Goal: Task Accomplishment & Management: Use online tool/utility

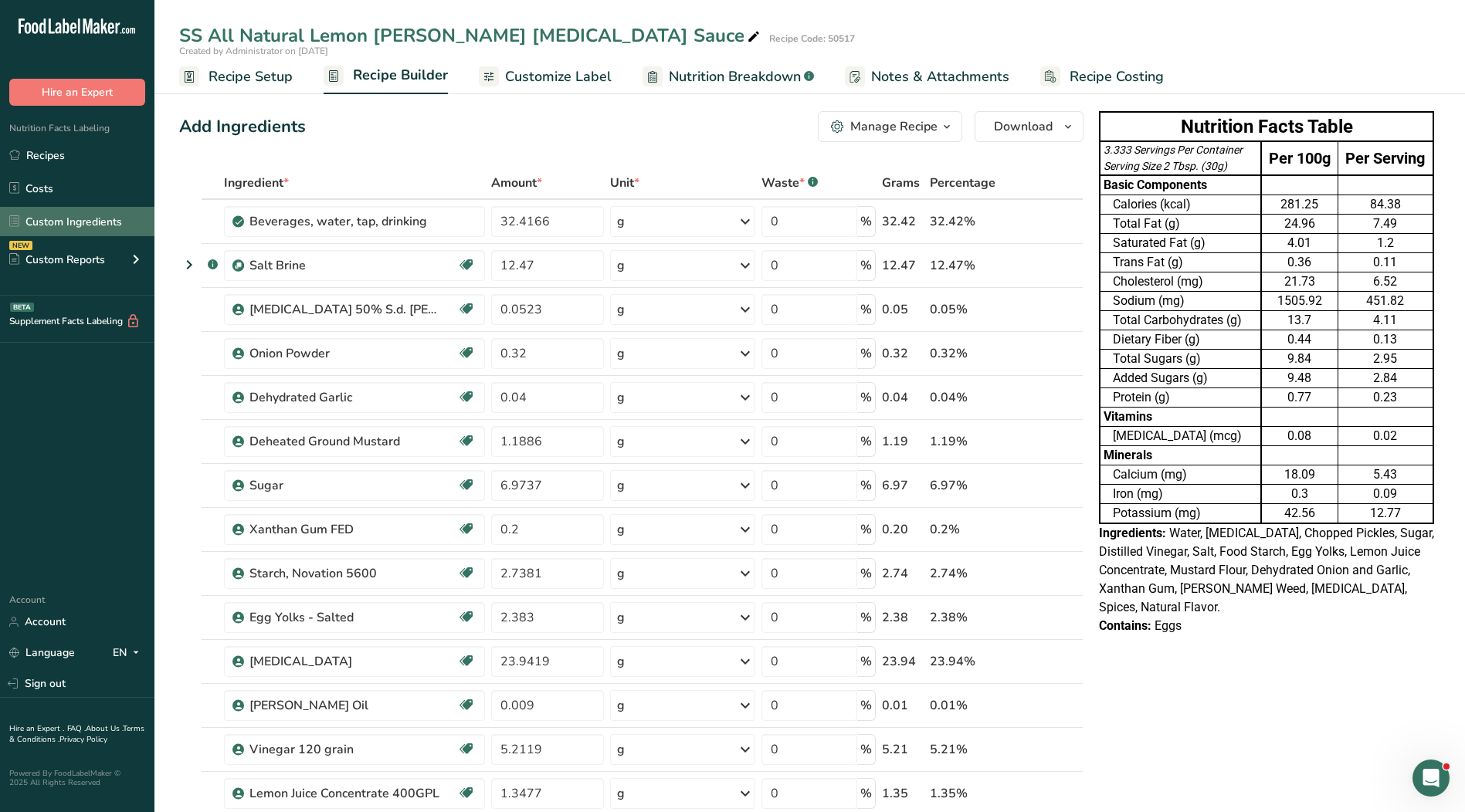
click at [38, 214] on link "Custom Ingredients" at bounding box center [77, 221] width 154 height 30
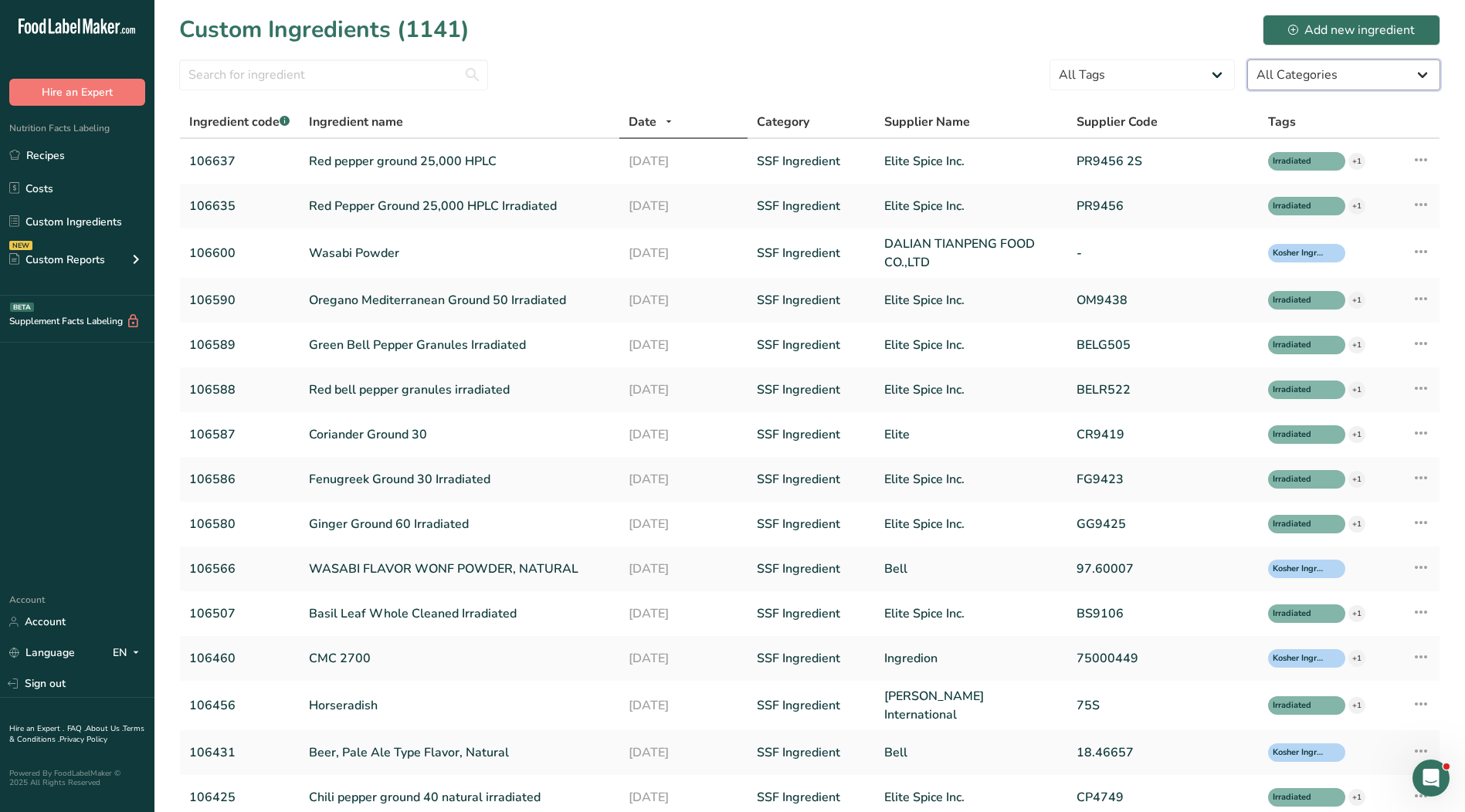
drag, startPoint x: 1403, startPoint y: 75, endPoint x: 1355, endPoint y: 74, distance: 48.0
click at [1402, 75] on select "All Categories [DEMOGRAPHIC_DATA]/[US_STATE][DEMOGRAPHIC_DATA] Foods Baby Foods…" at bounding box center [1344, 74] width 193 height 31
select select "0"
click at [1247, 59] on select "All Categories [DEMOGRAPHIC_DATA]/[US_STATE][DEMOGRAPHIC_DATA] Foods Baby Foods…" at bounding box center [1344, 74] width 193 height 31
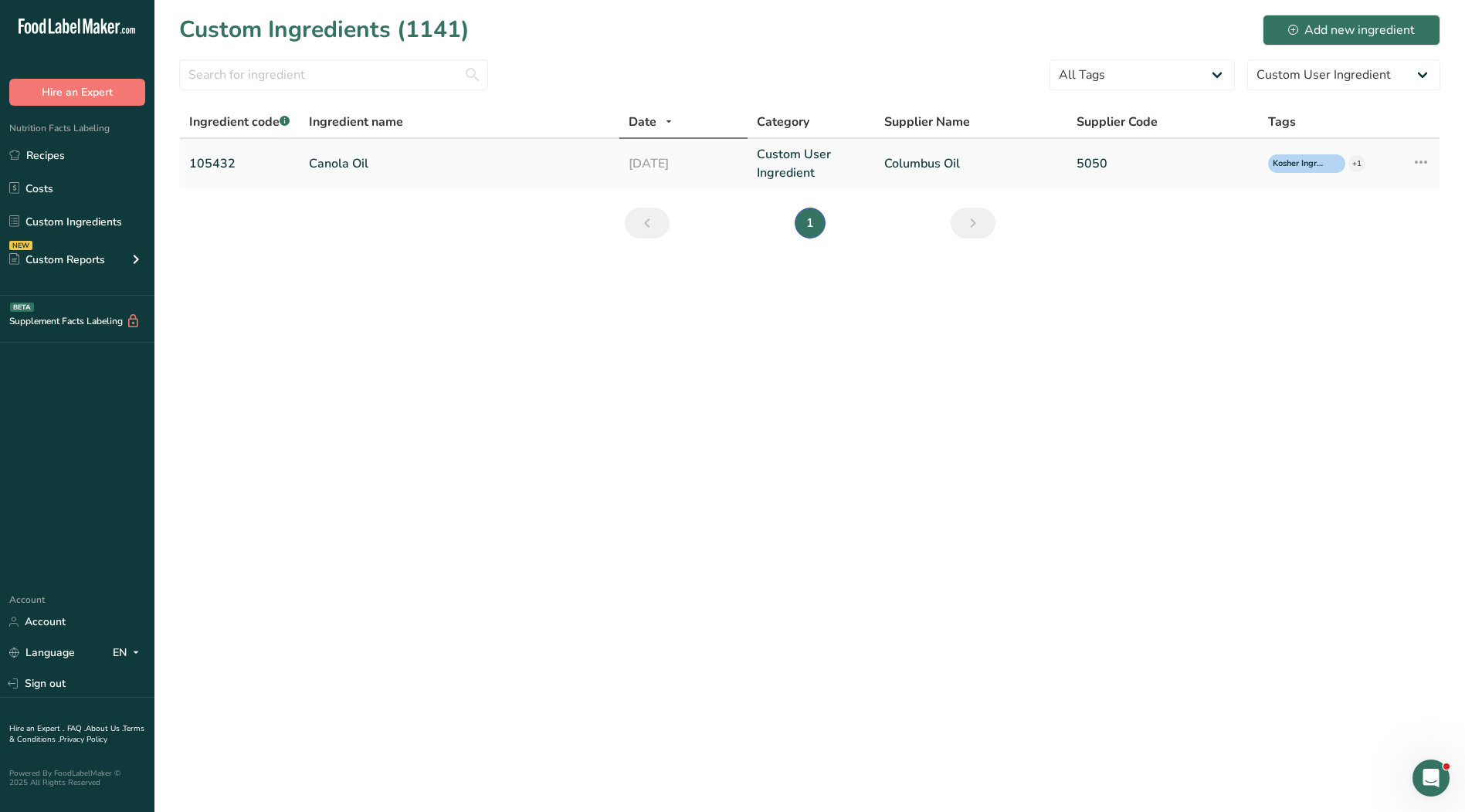
click at [795, 162] on link "Custom User Ingredient" at bounding box center [812, 163] width 110 height 37
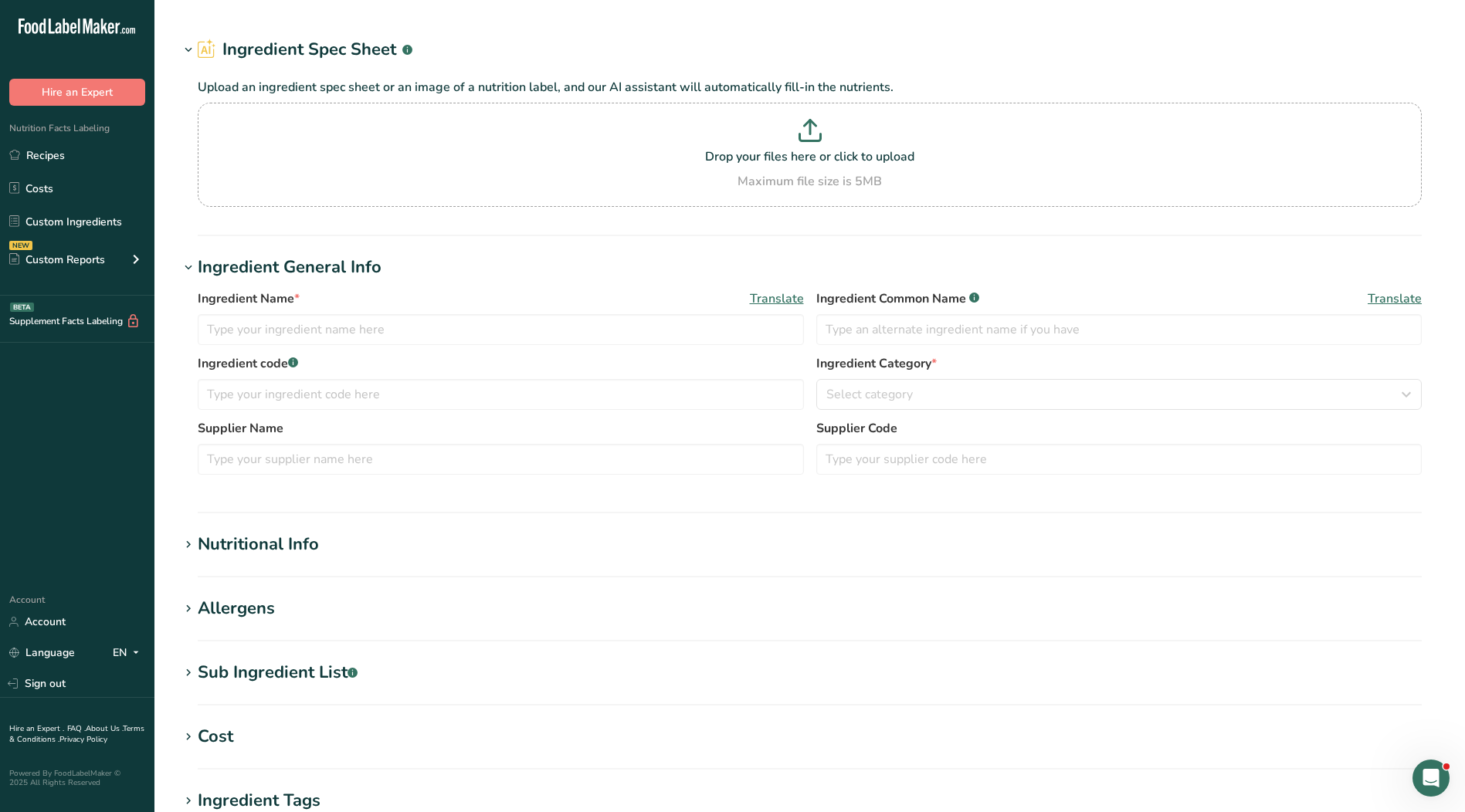
type input "Canola Oil"
type input "105432"
type input "Columbus Oil"
type input "5050"
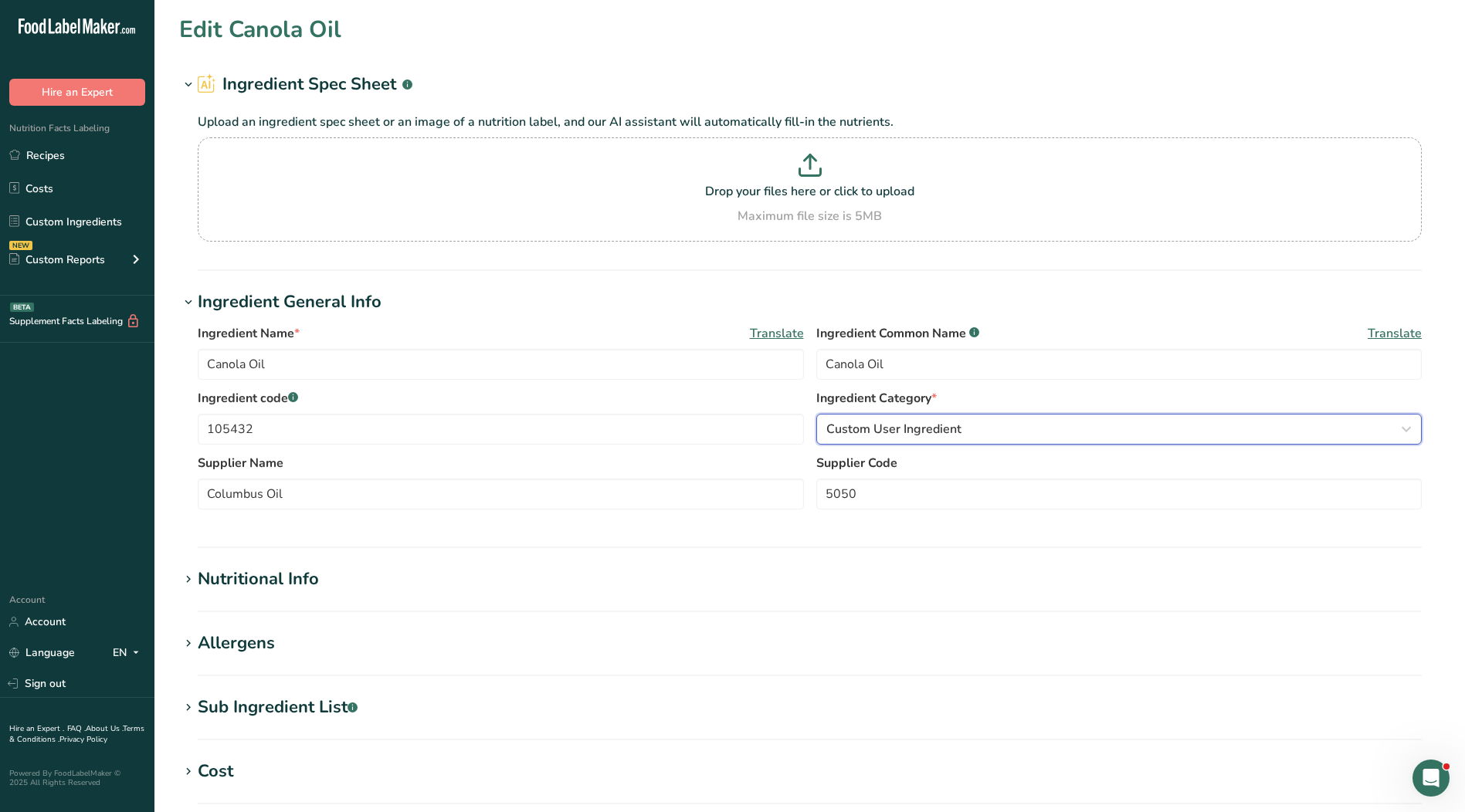
drag, startPoint x: 873, startPoint y: 437, endPoint x: 859, endPoint y: 427, distance: 17.2
click at [873, 437] on span "Custom User Ingredient" at bounding box center [894, 429] width 135 height 19
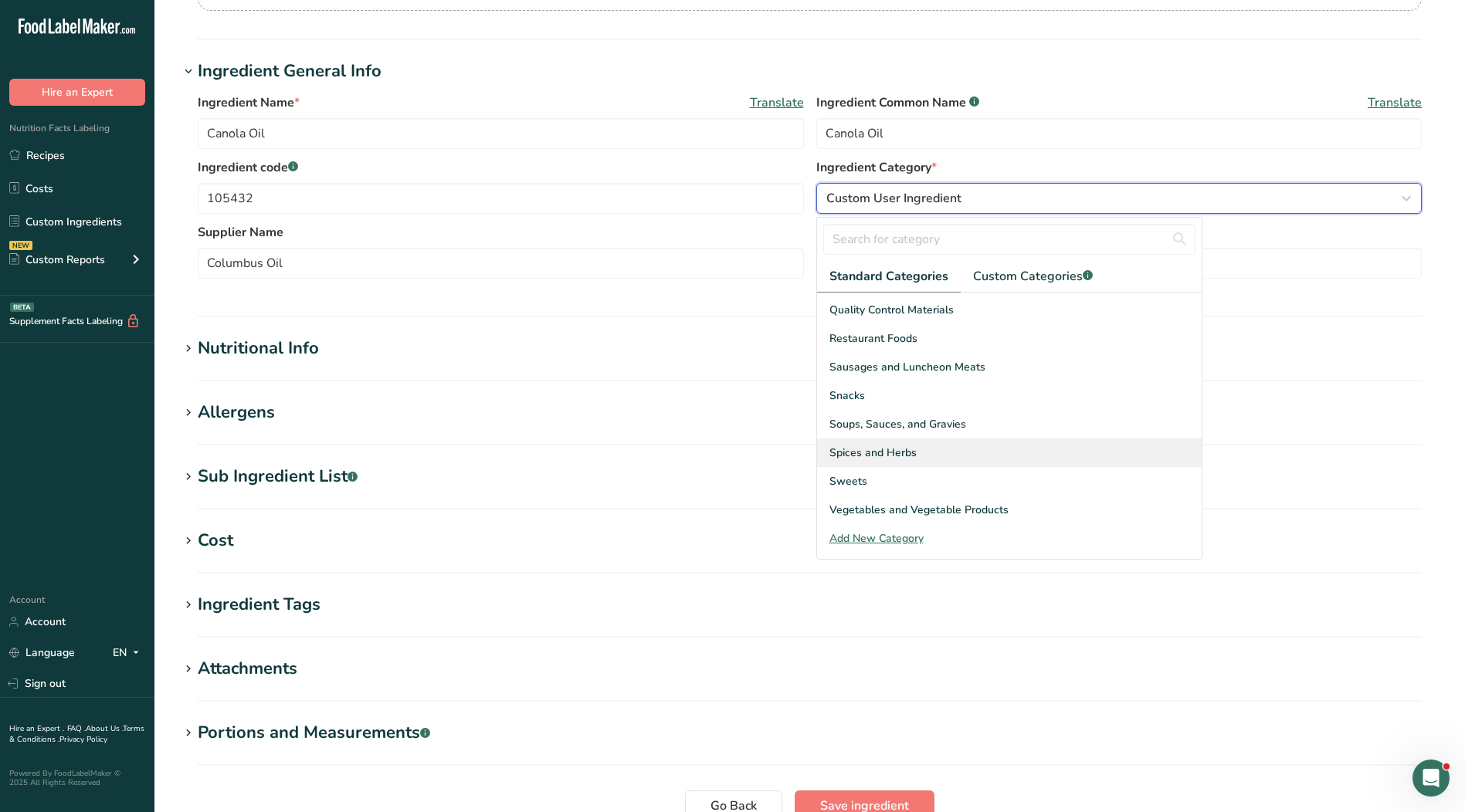
scroll to position [232, 0]
click at [1032, 271] on span "Custom Categories .a-a{fill:#347362;}.b-a{fill:#fff;}" at bounding box center [1032, 275] width 120 height 19
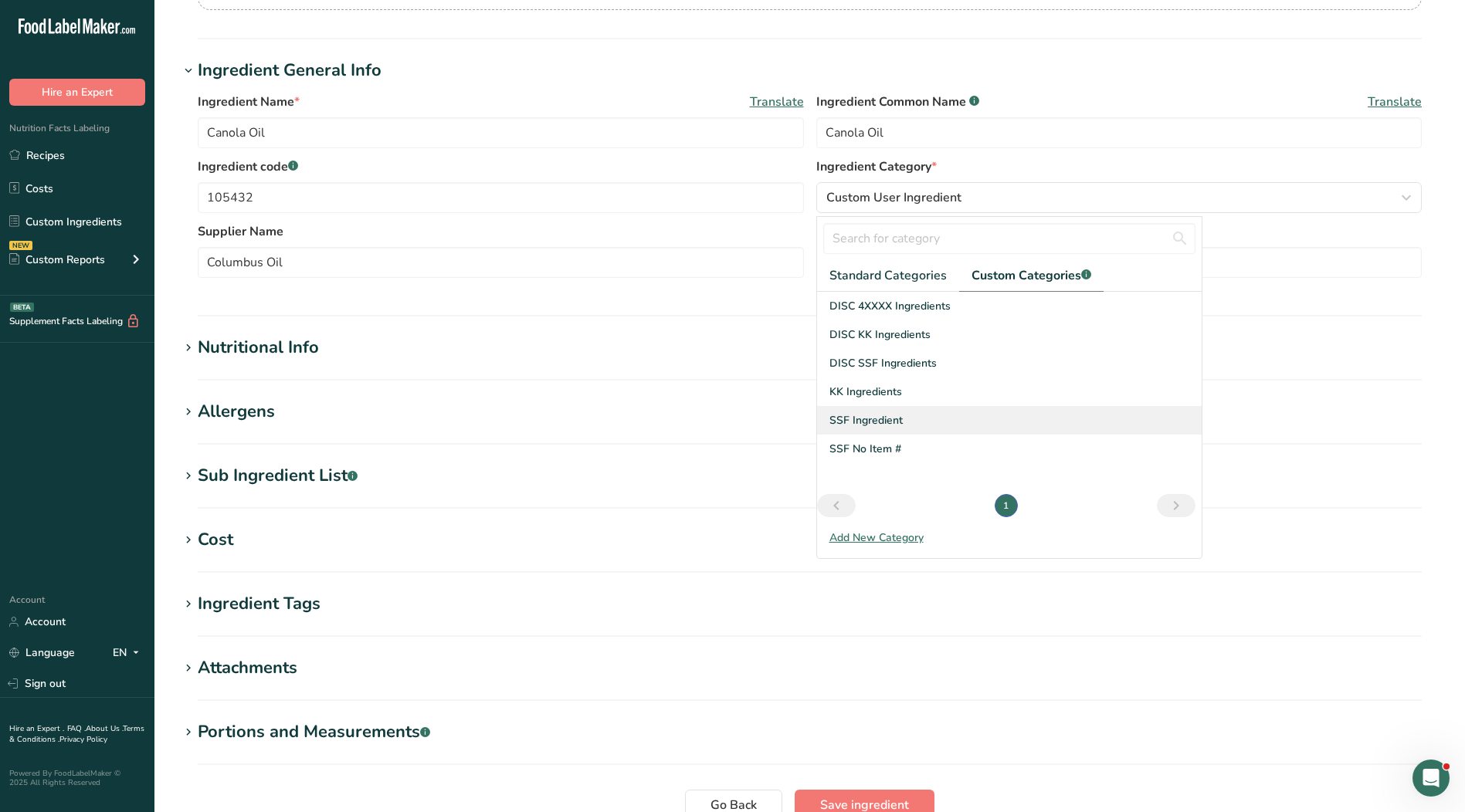
click at [884, 423] on span "SSF Ingredient" at bounding box center [866, 420] width 74 height 16
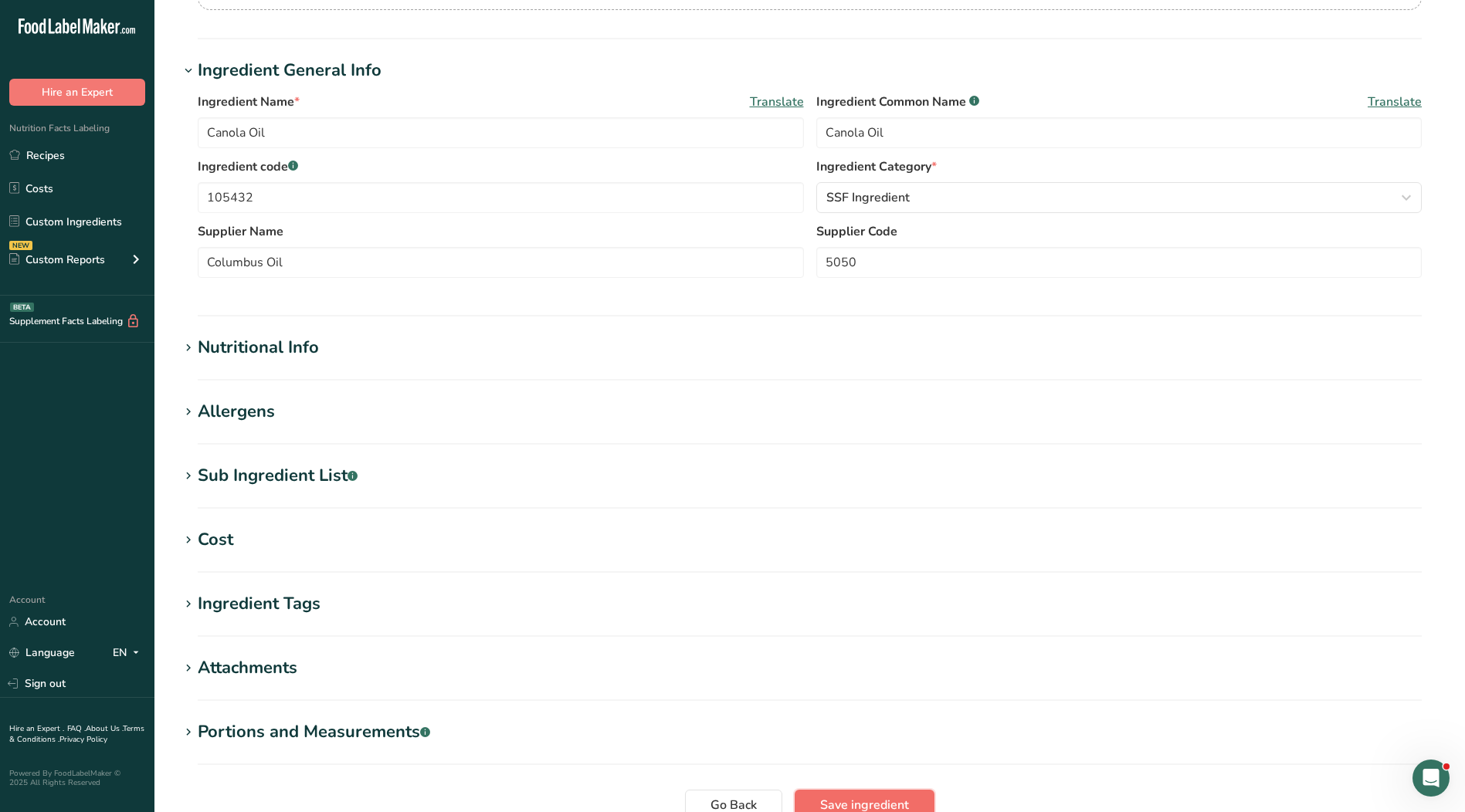
click at [867, 800] on span "Save ingredient" at bounding box center [864, 805] width 88 height 19
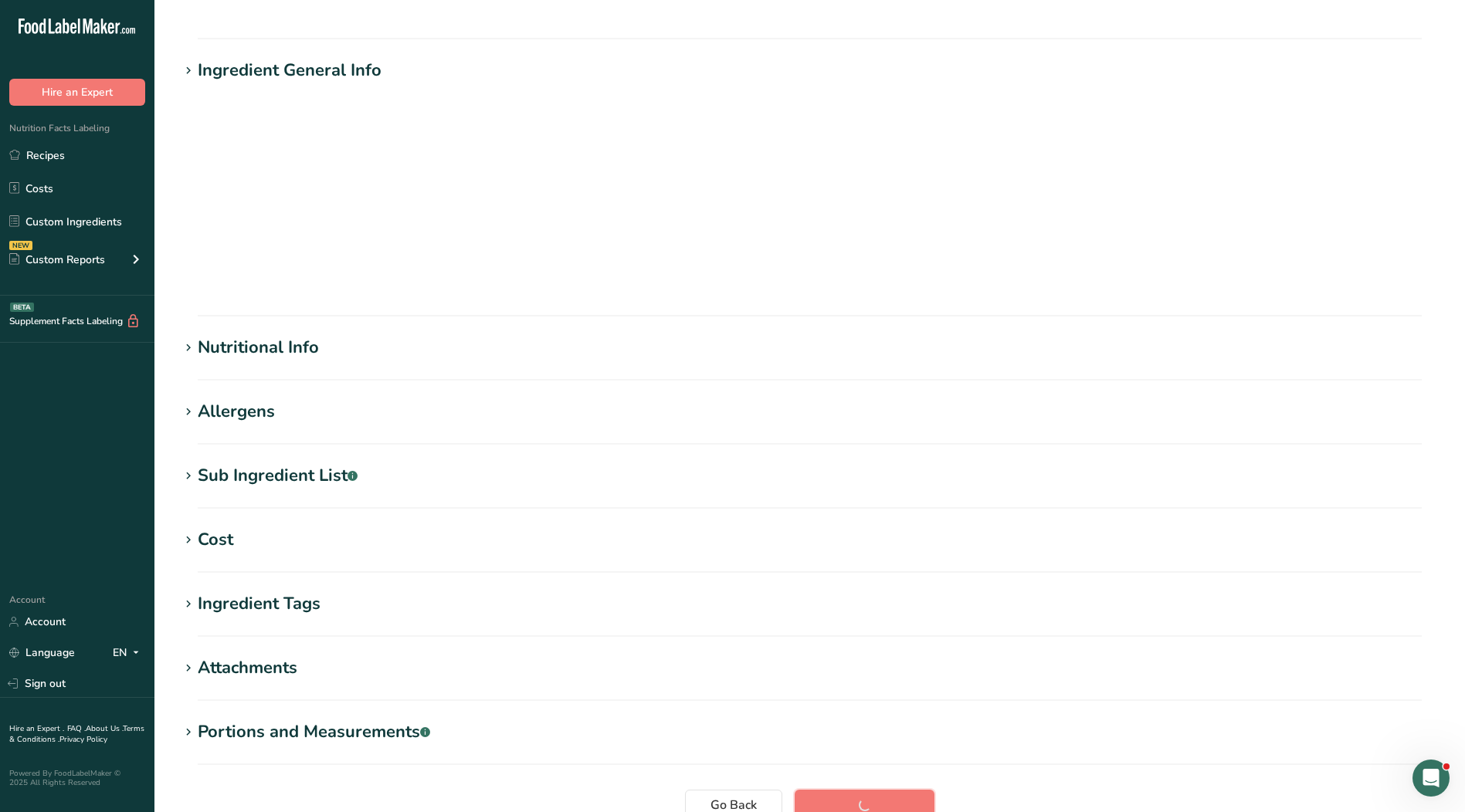
scroll to position [5, 0]
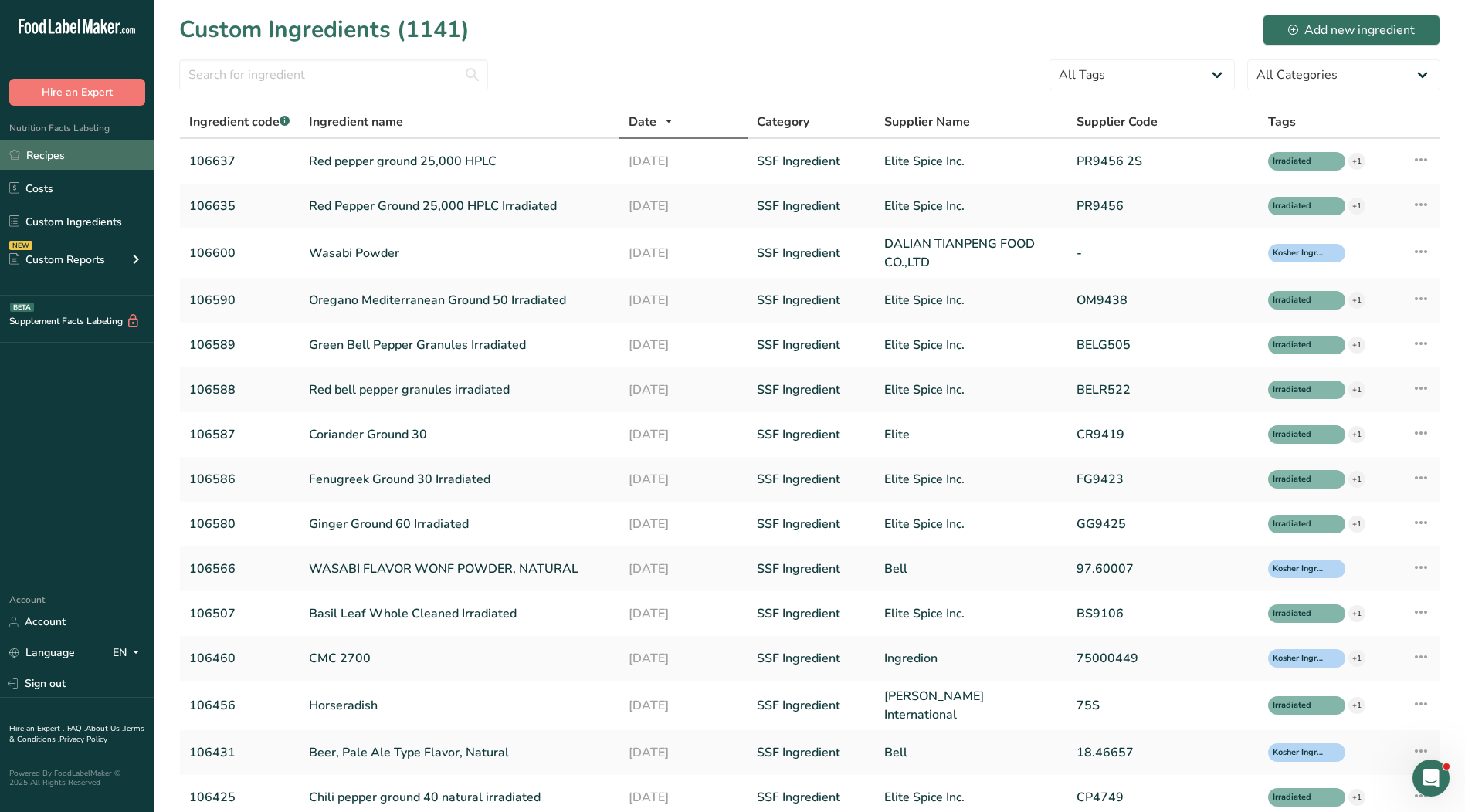
click at [69, 162] on link "Recipes" at bounding box center [77, 156] width 154 height 30
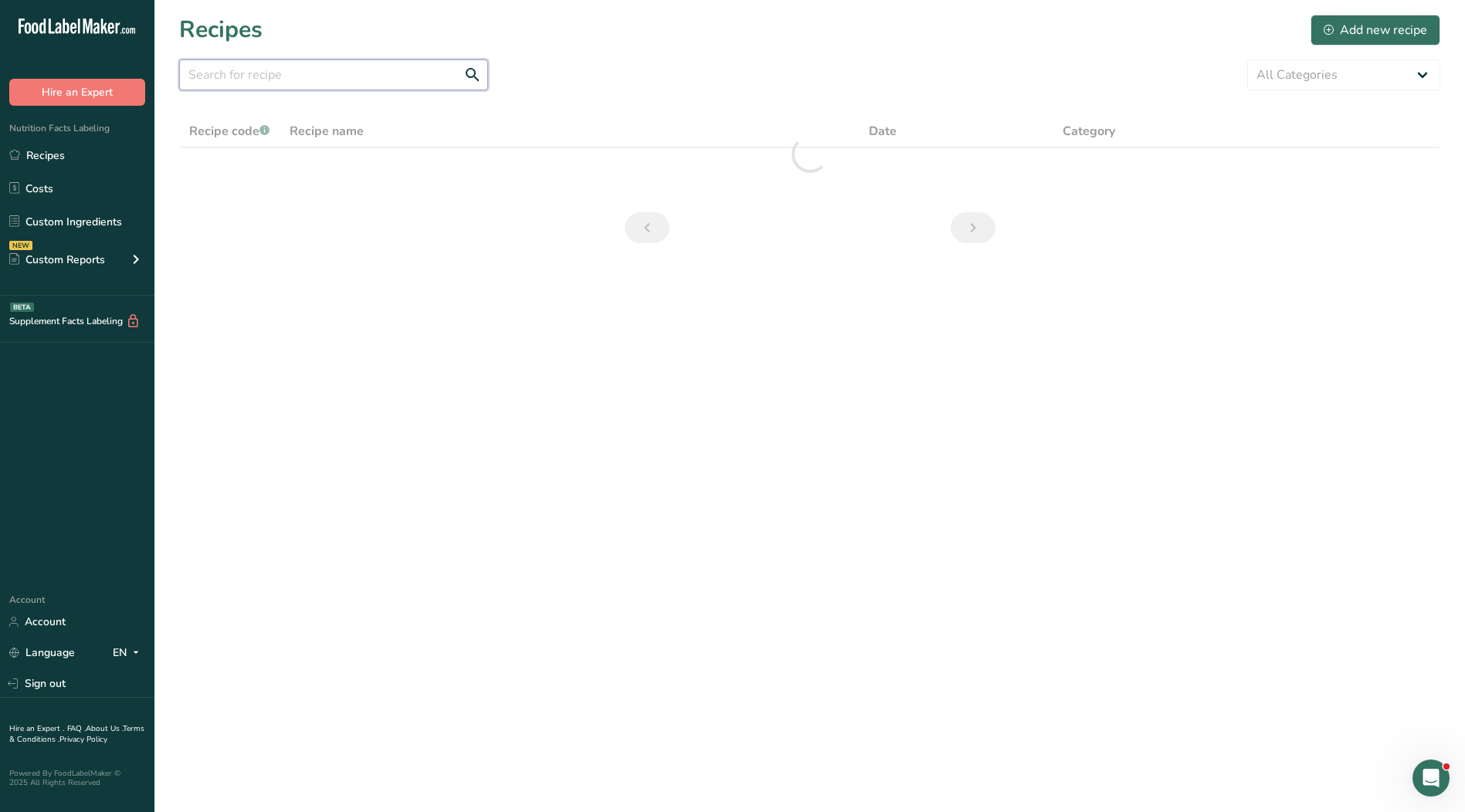
click at [333, 81] on input "text" at bounding box center [333, 74] width 309 height 31
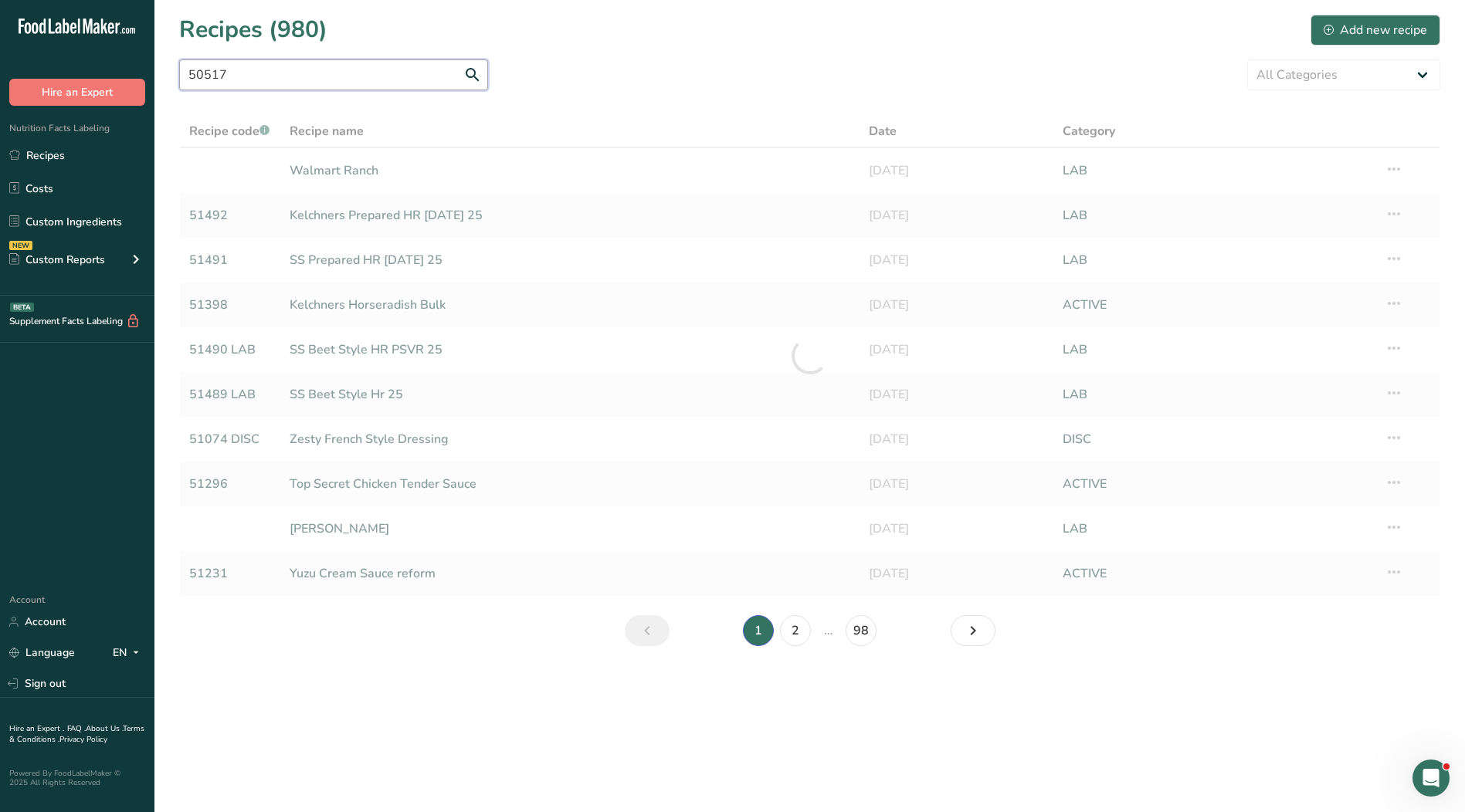
type input "50517"
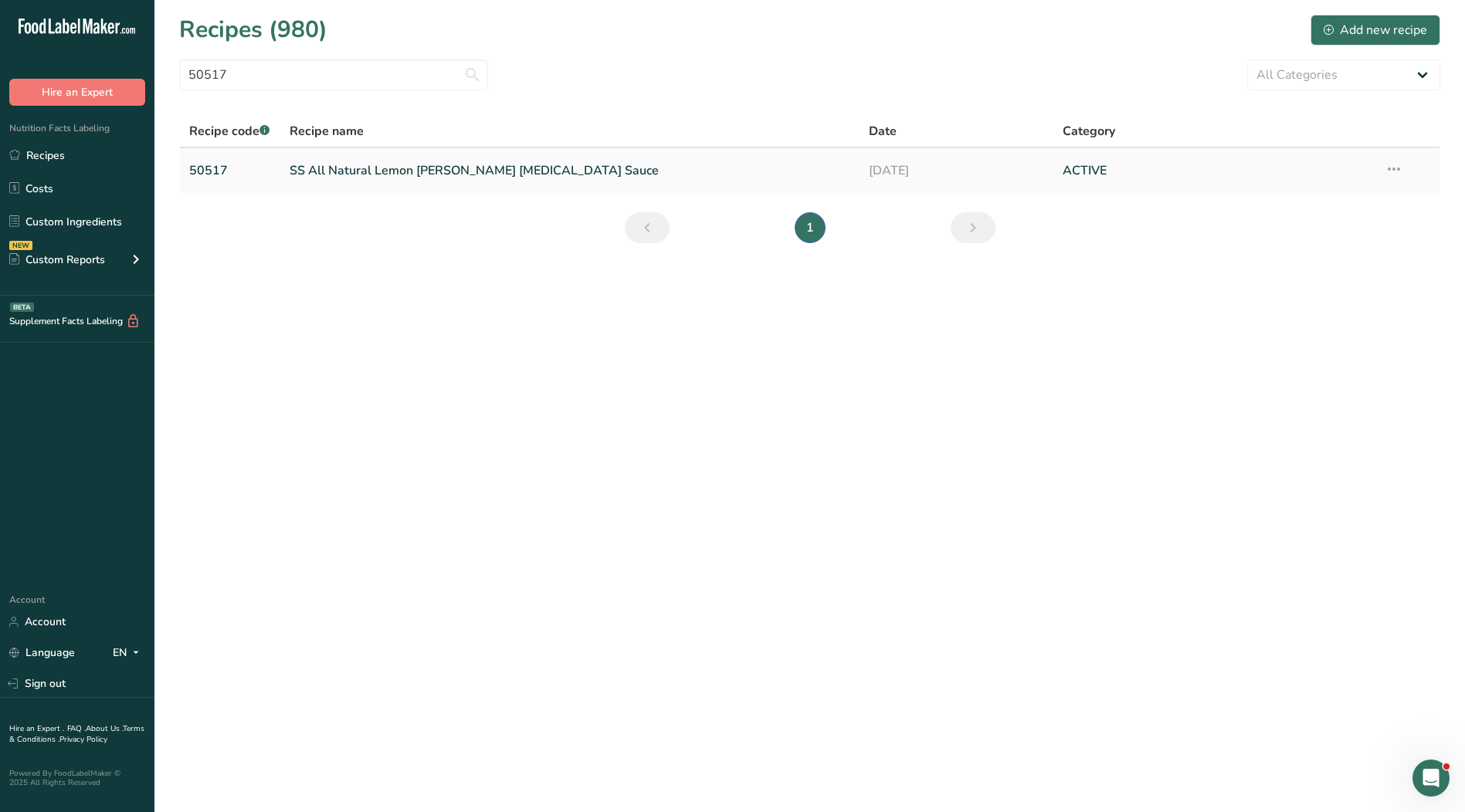
click at [448, 174] on link "SS All Natural Lemon [PERSON_NAME] [MEDICAL_DATA] Sauce" at bounding box center [570, 170] width 561 height 32
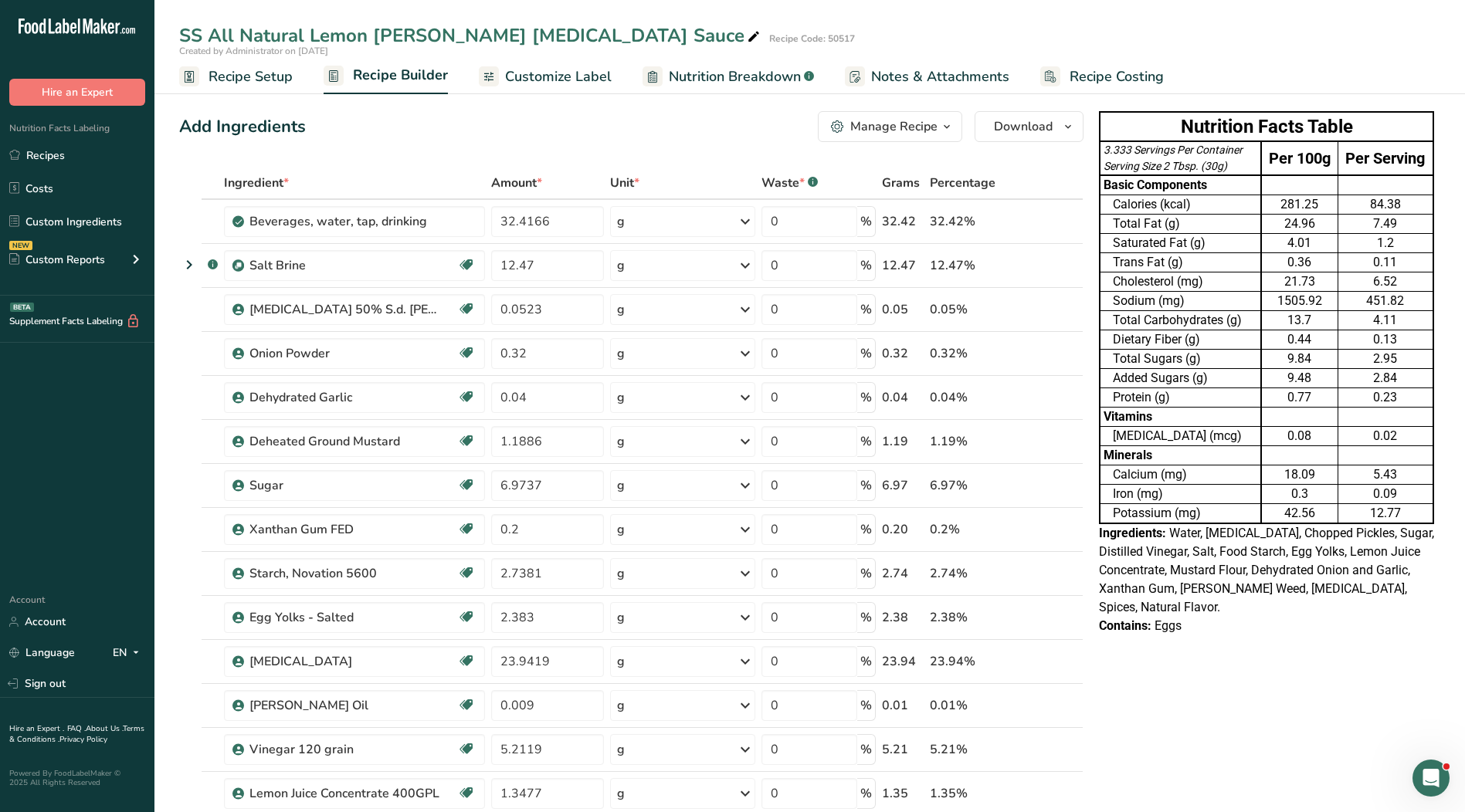
click at [549, 78] on span "Customize Label" at bounding box center [558, 77] width 106 height 21
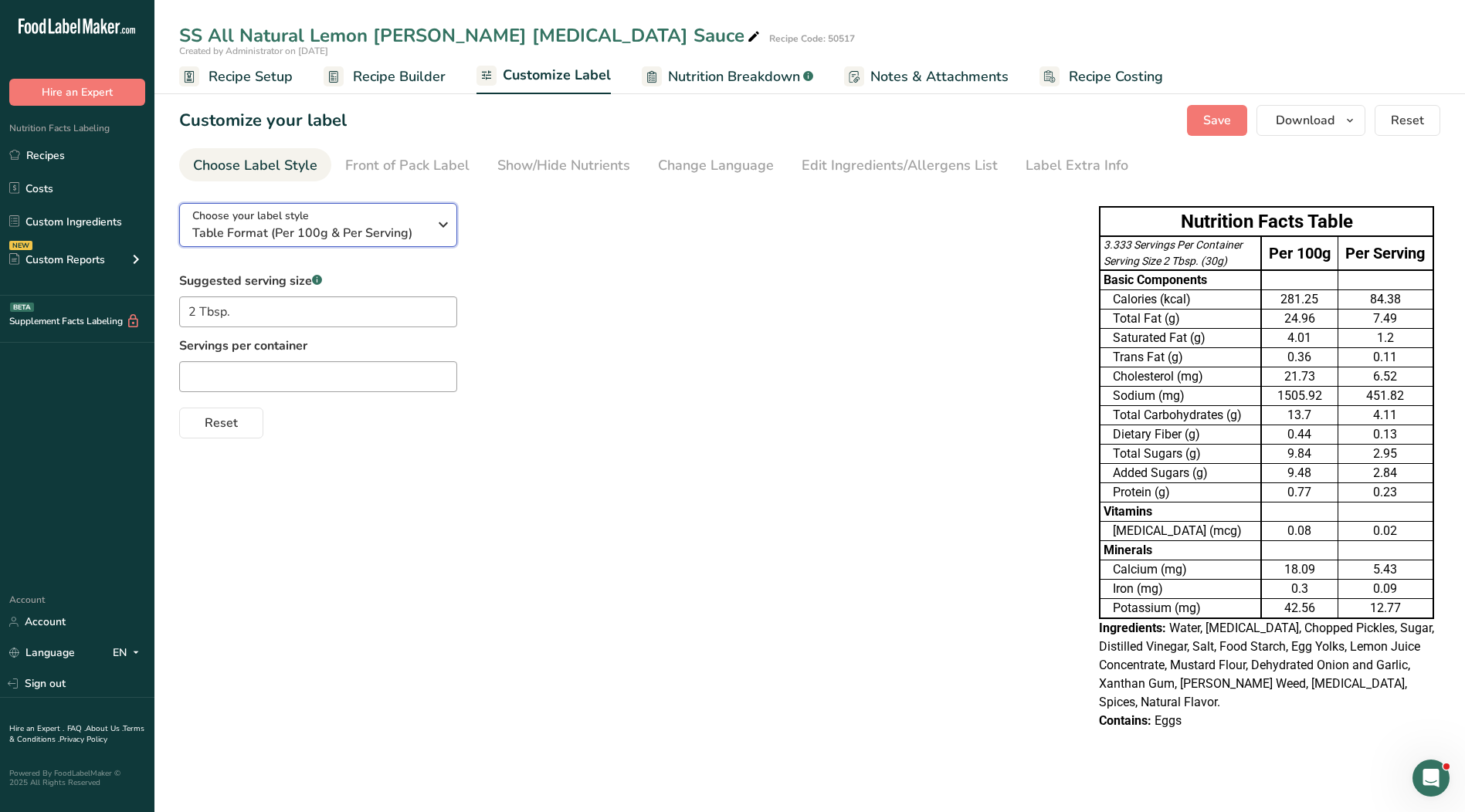
click at [340, 240] on span "Table Format (Per 100g & Per Serving)" at bounding box center [310, 233] width 236 height 19
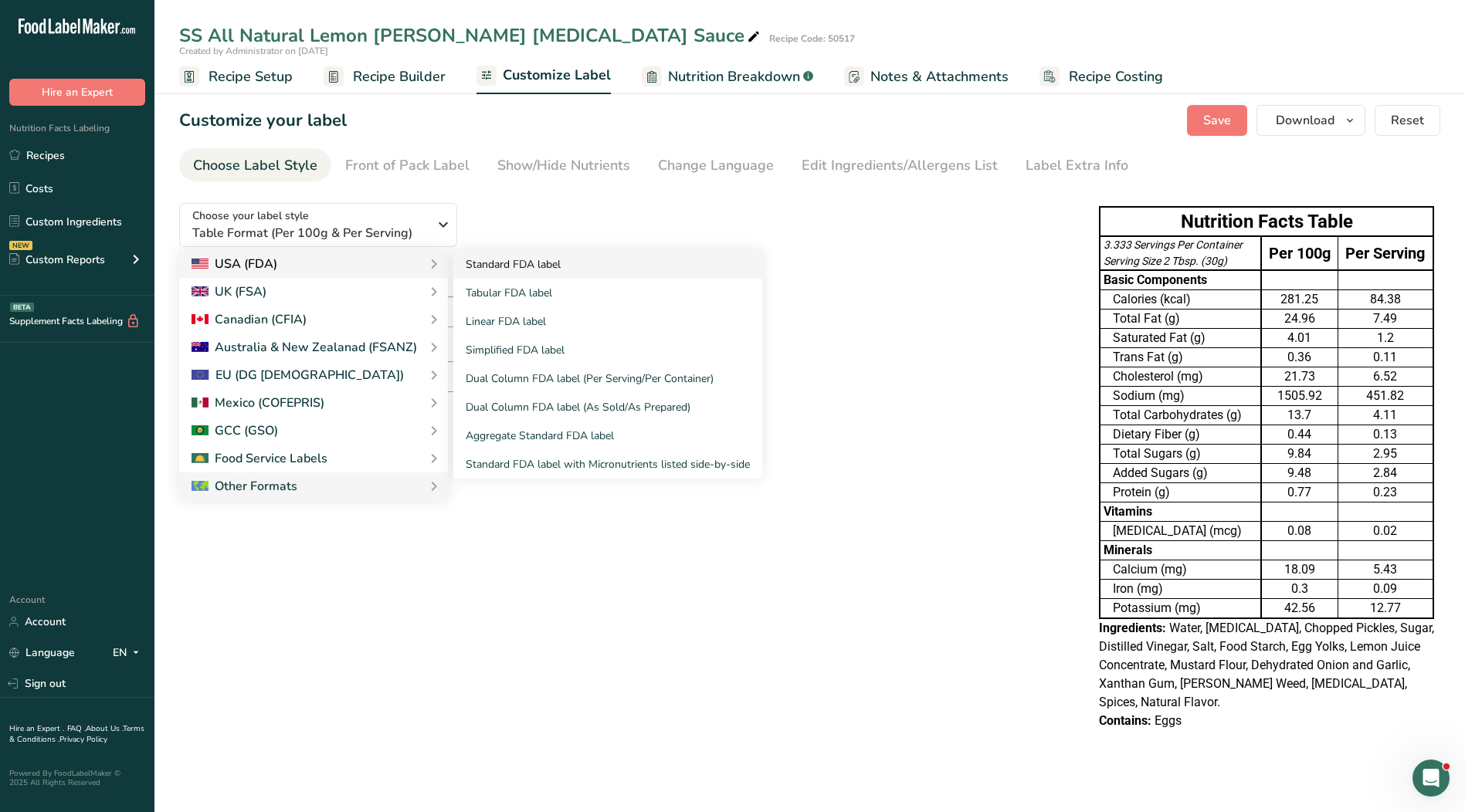
click at [480, 267] on link "Standard FDA label" at bounding box center [607, 264] width 309 height 29
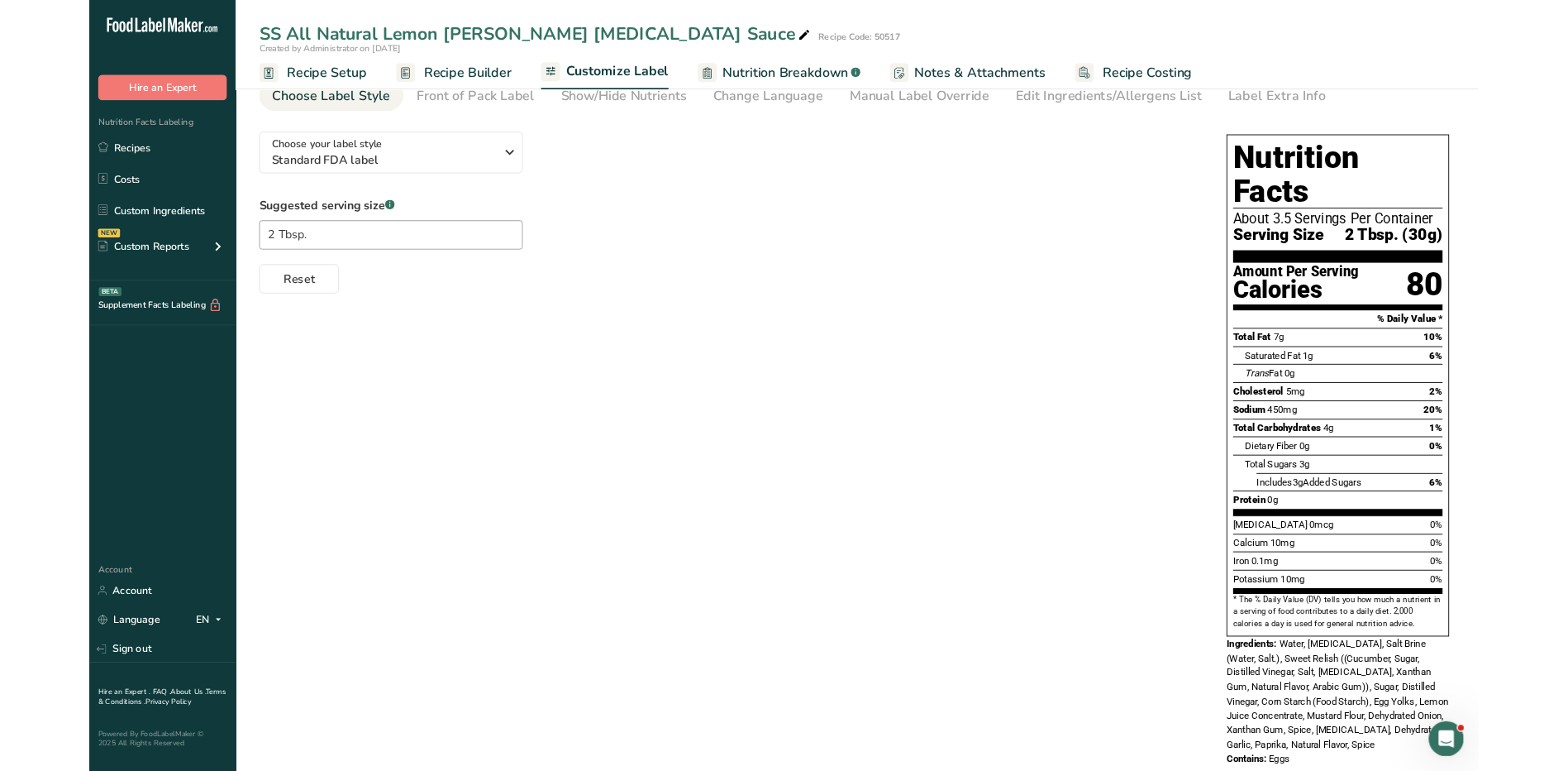
scroll to position [65, 0]
